Goal: Task Accomplishment & Management: Manage account settings

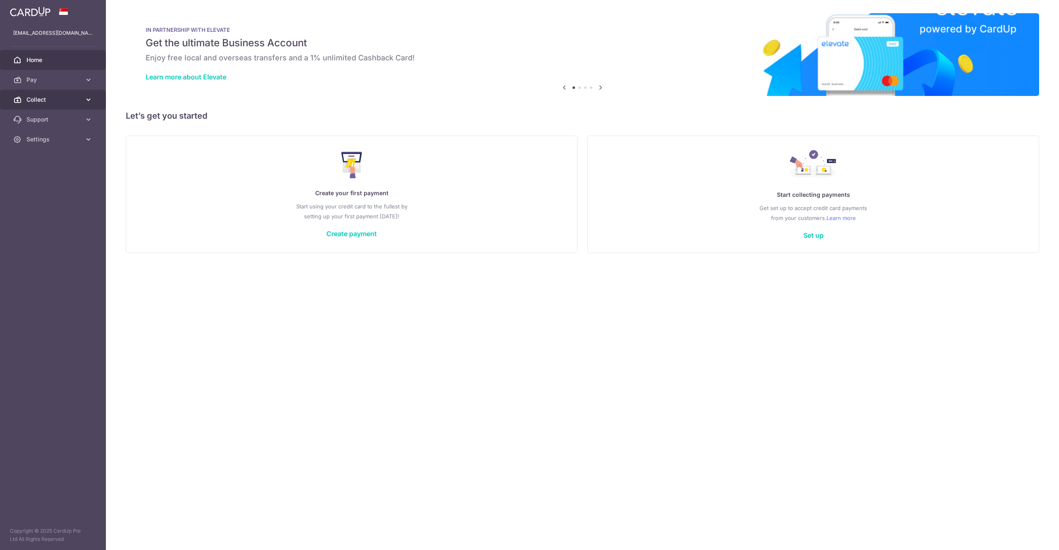
click at [33, 102] on span "Collect" at bounding box center [53, 100] width 55 height 8
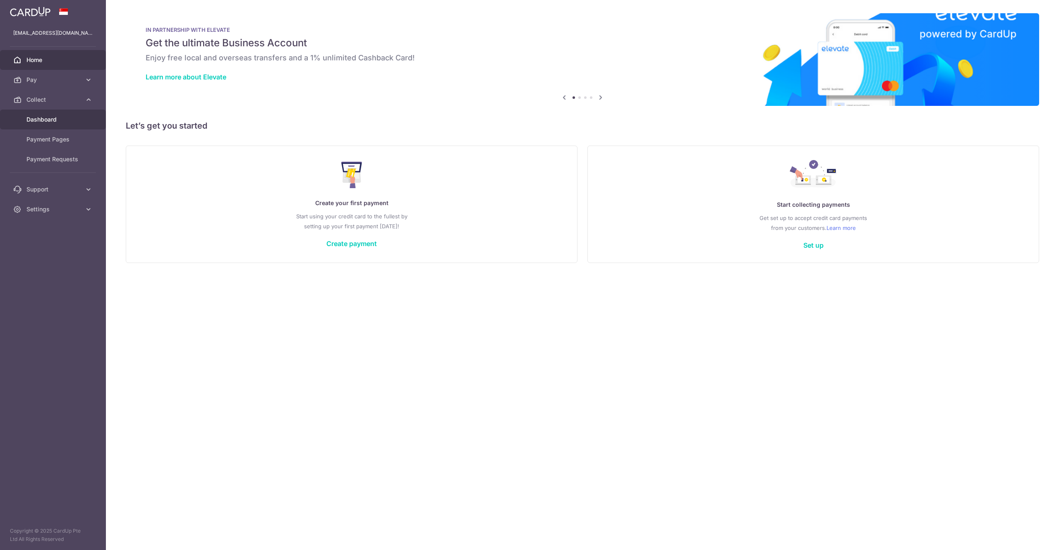
click at [48, 115] on span "Dashboard" at bounding box center [53, 119] width 55 height 8
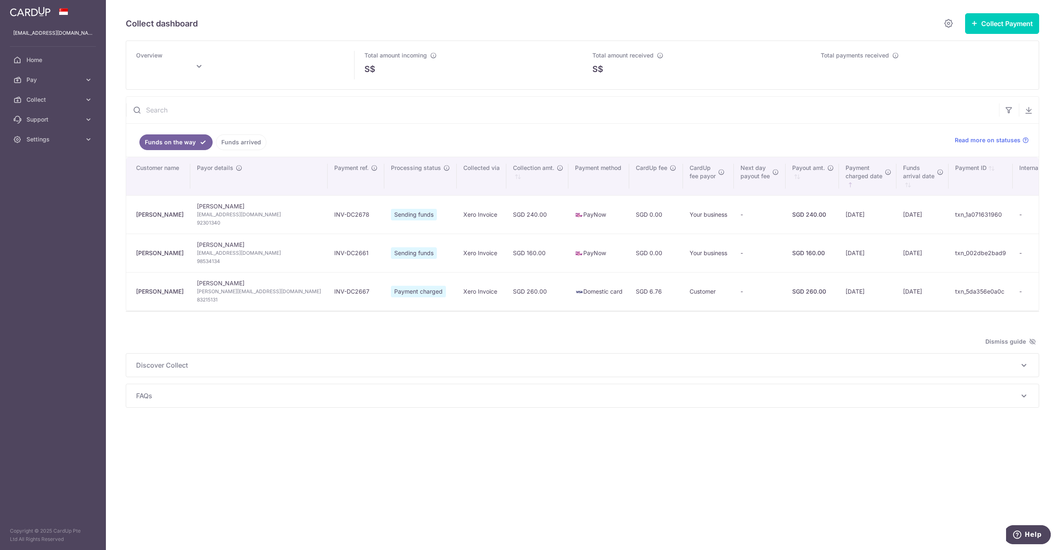
type input "August 2025"
